Goal: Information Seeking & Learning: Learn about a topic

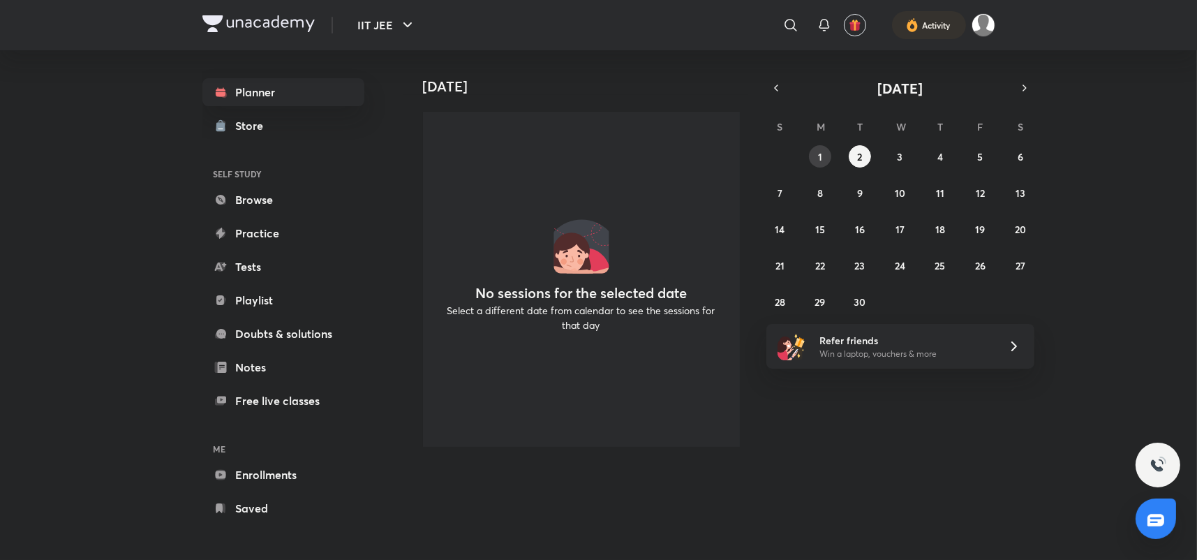
click at [818, 156] on abbr "1" at bounding box center [820, 156] width 4 height 13
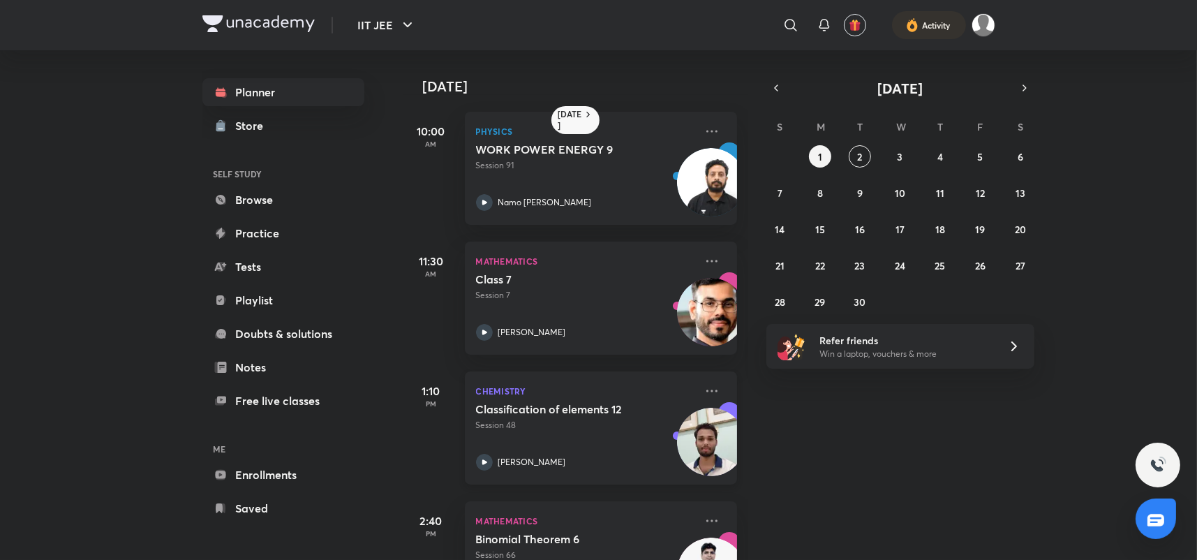
click at [511, 445] on div "Classification of elements 12 Session 48 Sandeep Maurya" at bounding box center [585, 436] width 219 height 68
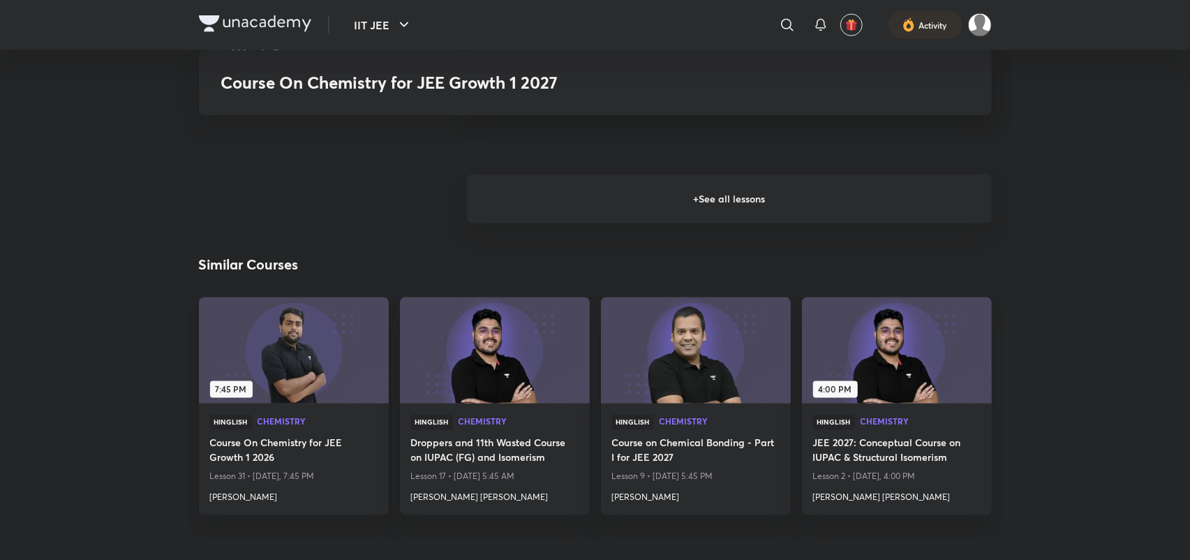
scroll to position [1309, 0]
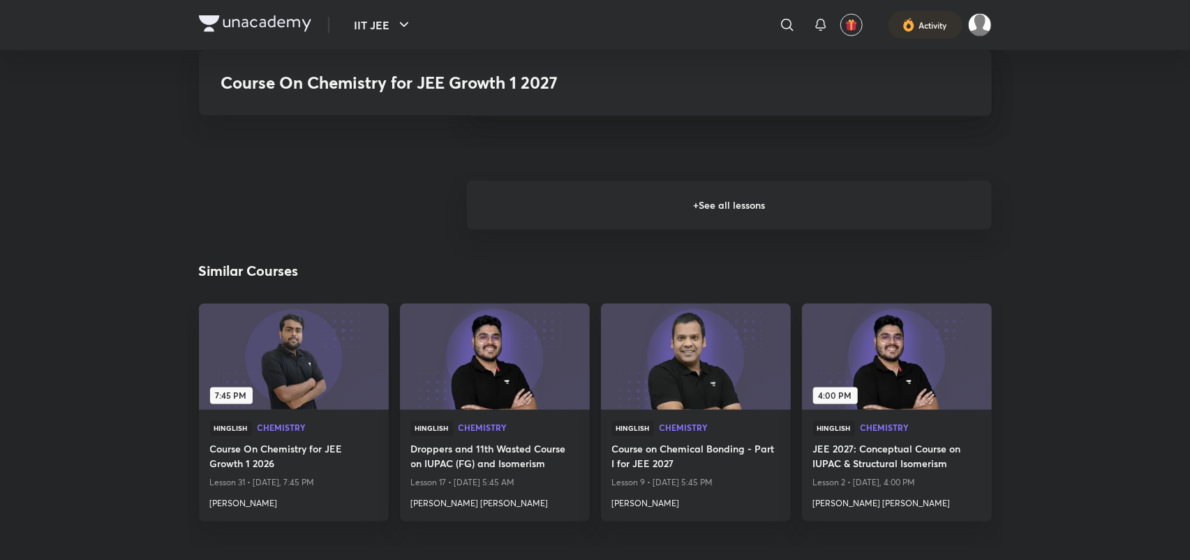
click at [560, 224] on h6 "+ See all lessons" at bounding box center [729, 205] width 525 height 49
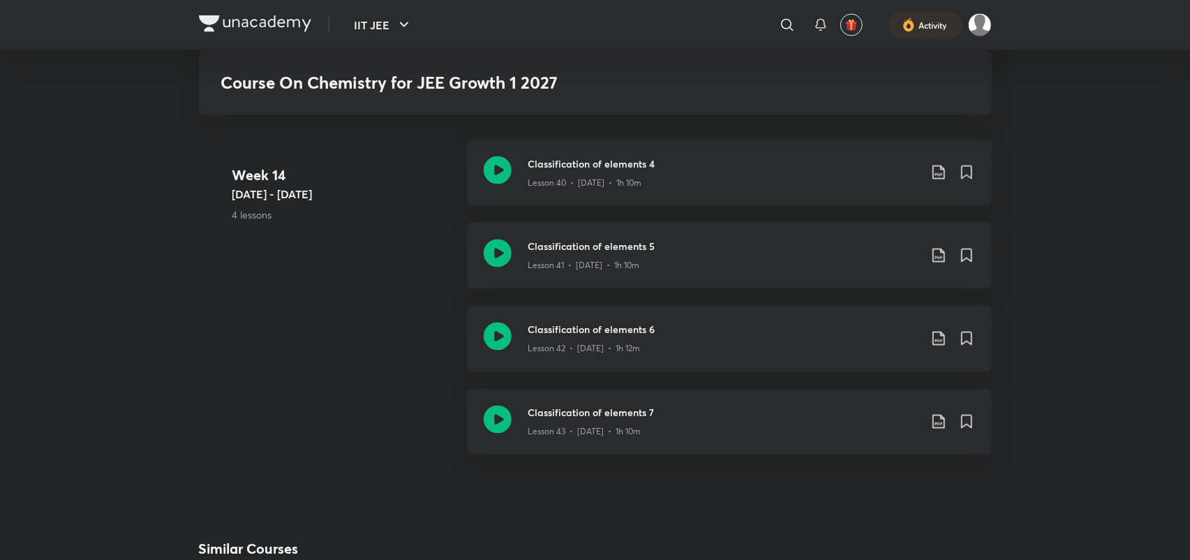
scroll to position [4757, 0]
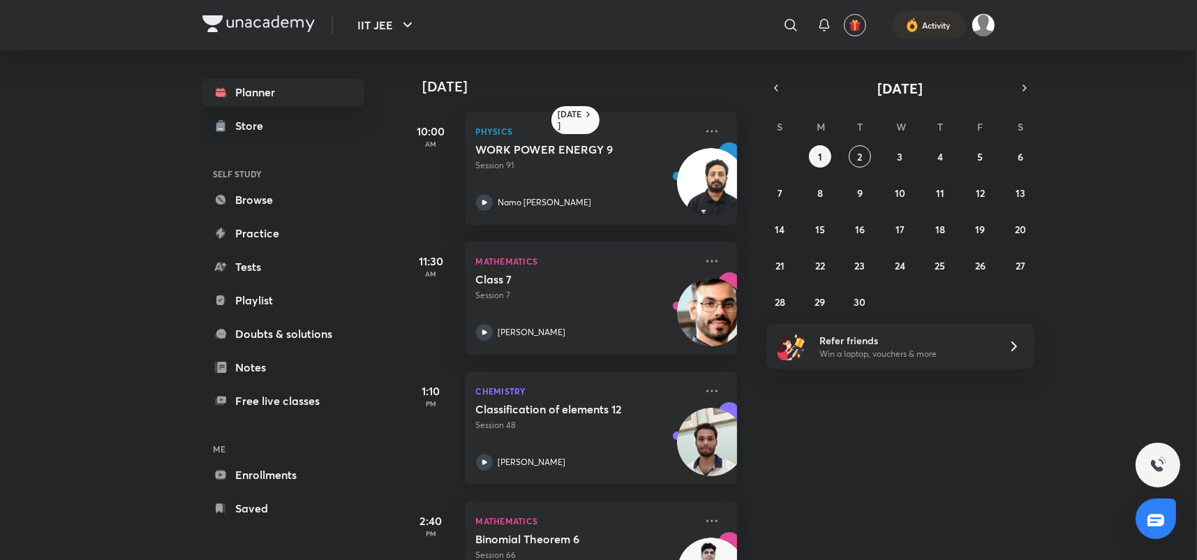
click at [479, 459] on icon at bounding box center [484, 462] width 17 height 17
